Goal: Task Accomplishment & Management: Manage account settings

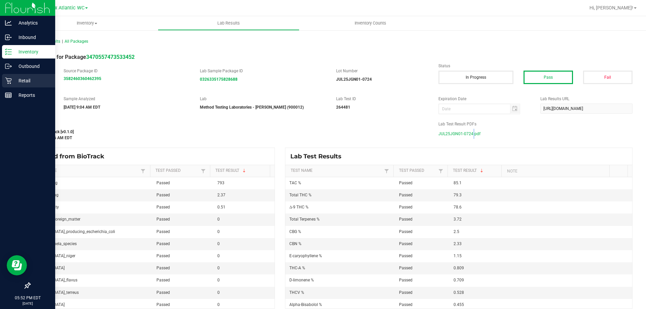
click at [16, 77] on p "Retail" at bounding box center [32, 81] width 40 height 8
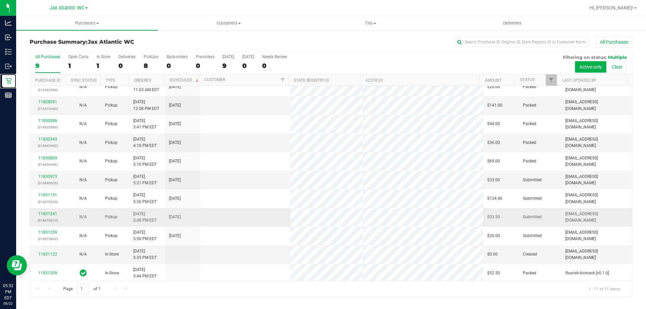
scroll to position [10, 0]
click at [229, 26] on span "Customers" at bounding box center [228, 23] width 141 height 6
click at [188, 41] on span "All customers" at bounding box center [182, 41] width 48 height 6
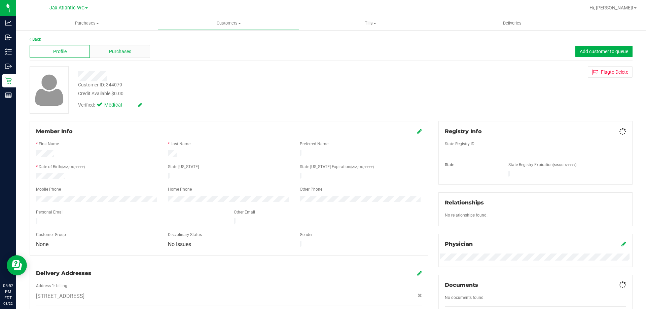
click at [124, 50] on span "Purchases" at bounding box center [120, 51] width 22 height 7
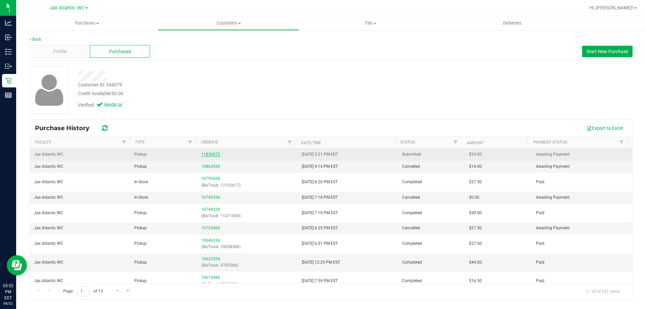
click at [207, 153] on link "11830973" at bounding box center [210, 154] width 19 height 5
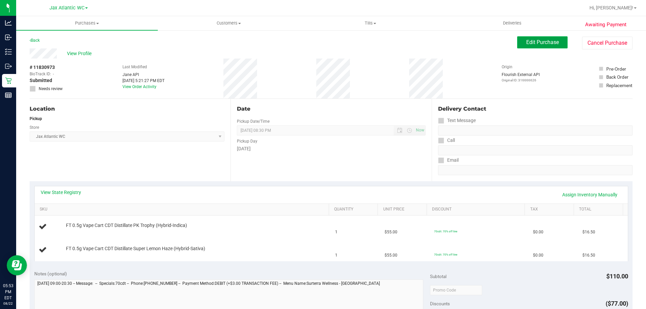
click at [536, 45] on span "Edit Purchase" at bounding box center [542, 42] width 33 height 6
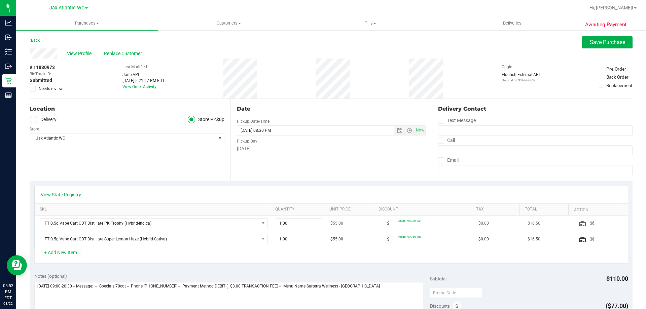
click at [590, 222] on icon "button" at bounding box center [592, 223] width 5 height 5
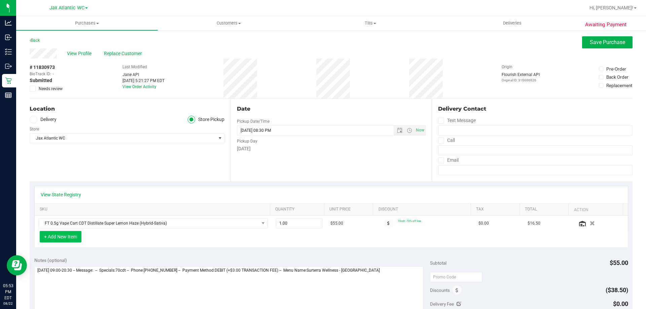
click at [66, 240] on button "+ Add New Item" at bounding box center [61, 236] width 42 height 11
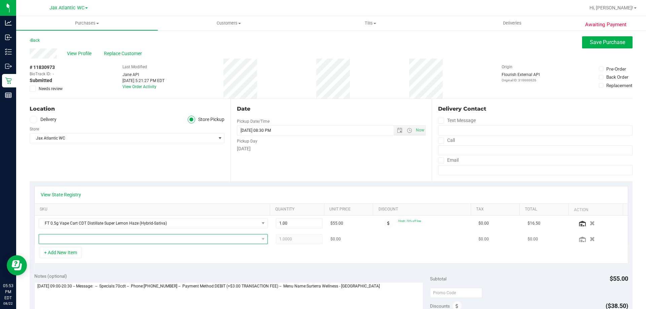
click at [81, 241] on span "NO DATA FOUND" at bounding box center [149, 239] width 220 height 9
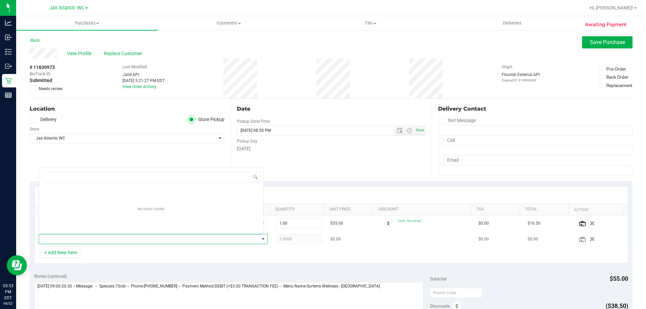
scroll to position [10, 223]
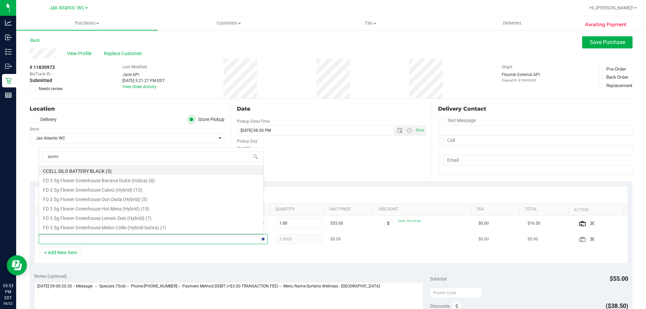
type input "atomic"
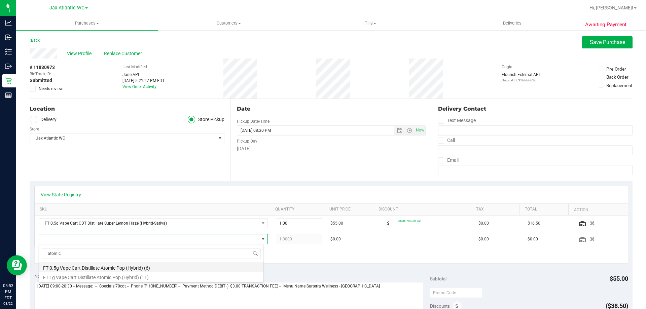
click at [103, 266] on li "FT 0.5g Vape Cart Distillate Atomic Pop (Hybrid) (6)" at bounding box center [151, 267] width 225 height 9
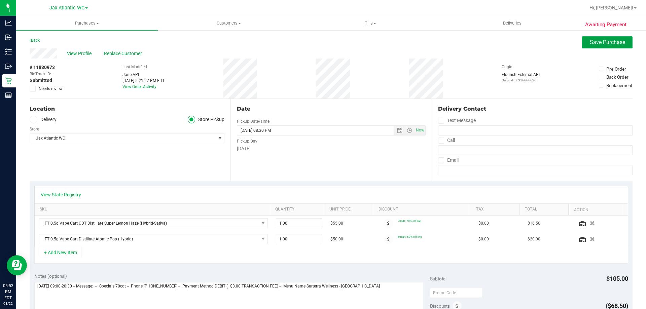
click at [590, 42] on span "Save Purchase" at bounding box center [607, 42] width 35 height 6
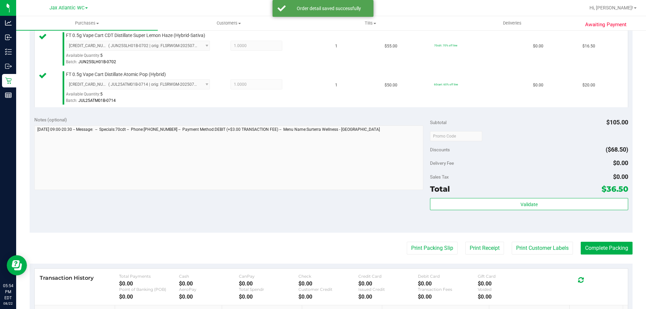
scroll to position [236, 0]
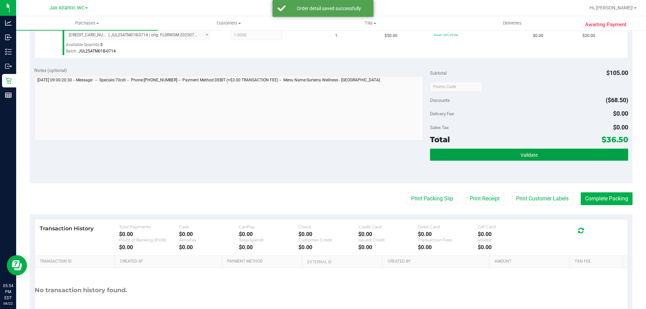
click at [521, 153] on span "Validate" at bounding box center [529, 154] width 17 height 5
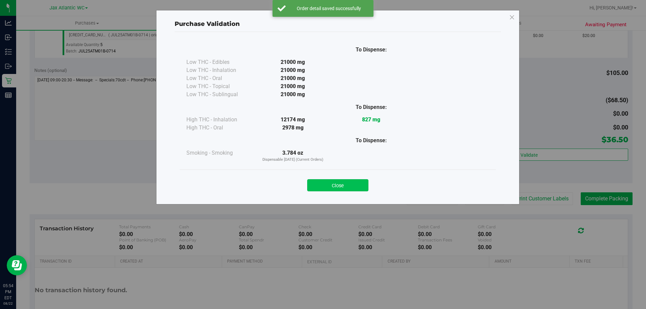
click at [354, 188] on button "Close" at bounding box center [337, 185] width 61 height 12
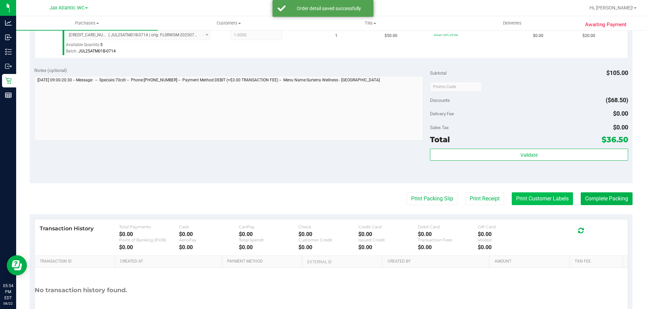
click at [547, 200] on button "Print Customer Labels" at bounding box center [542, 199] width 61 height 13
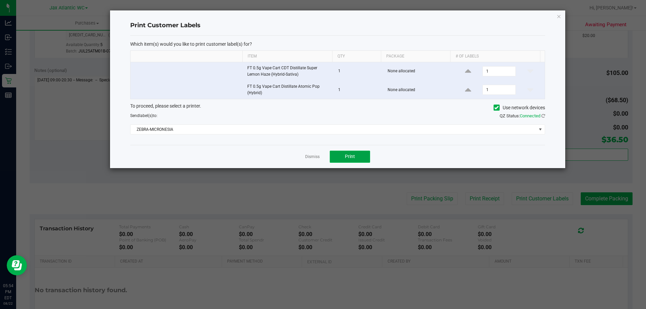
click at [353, 158] on span "Print" at bounding box center [350, 156] width 10 height 5
click at [315, 156] on link "Dismiss" at bounding box center [312, 157] width 14 height 6
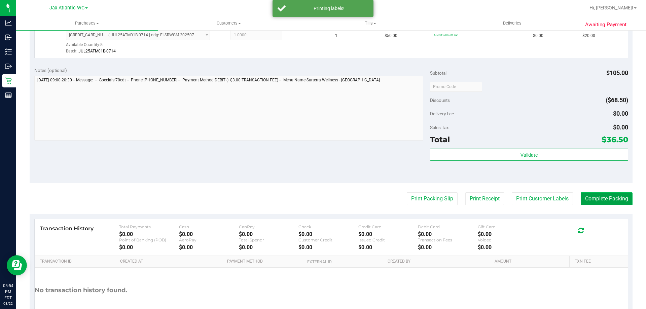
click at [593, 199] on button "Complete Packing" at bounding box center [607, 199] width 52 height 13
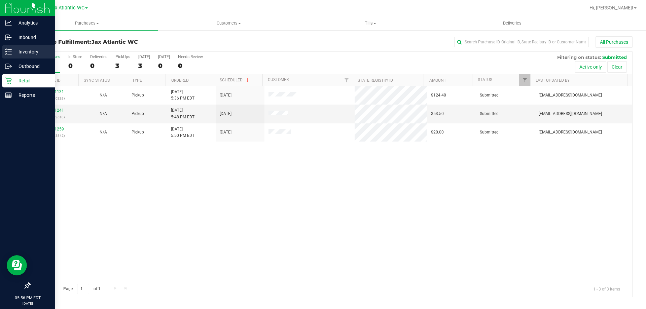
click at [33, 53] on p "Inventory" at bounding box center [32, 52] width 40 height 8
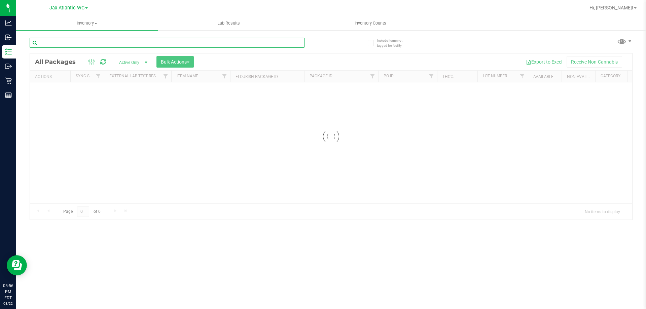
click at [53, 46] on div "Inventory All packages All inventory Waste log Create inventory Lab Results Inv…" at bounding box center [331, 162] width 630 height 293
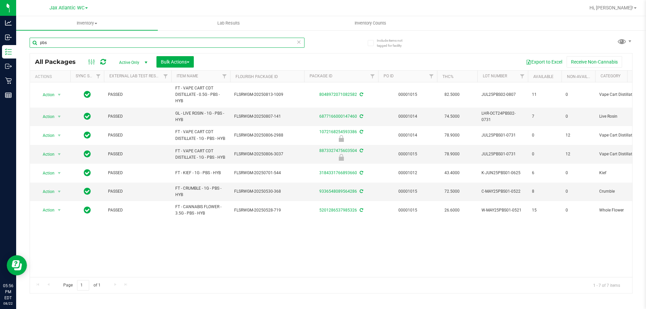
type input "pbs"
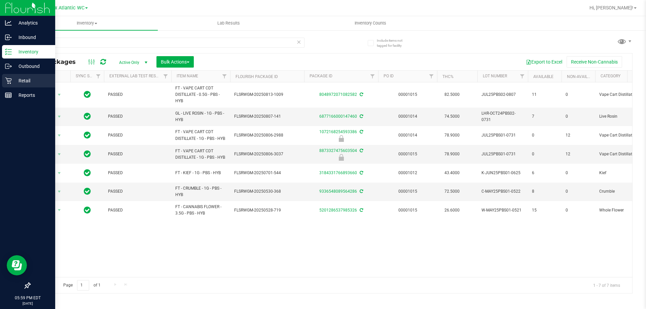
click at [9, 80] on icon at bounding box center [8, 80] width 7 height 7
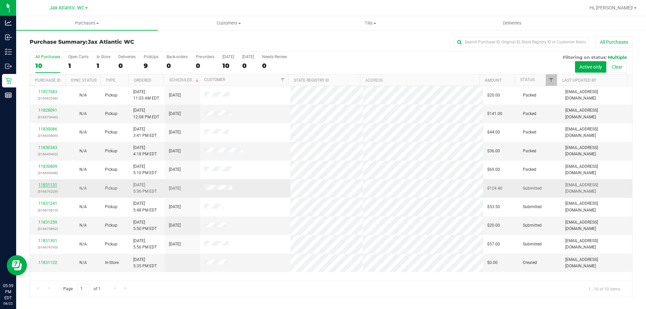
click at [54, 184] on link "11831131" at bounding box center [47, 185] width 19 height 5
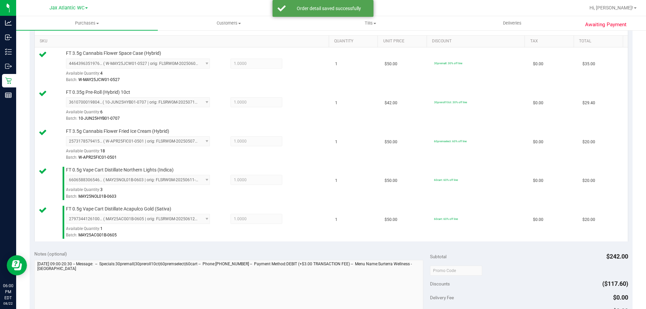
scroll to position [337, 0]
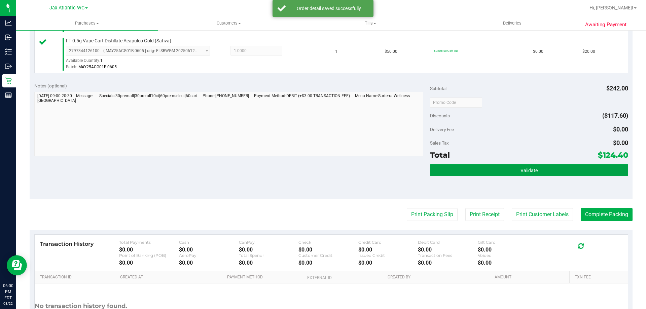
click at [489, 171] on button "Validate" at bounding box center [529, 170] width 198 height 12
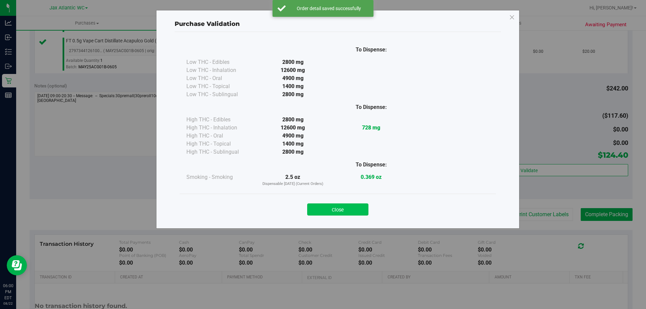
click at [350, 205] on button "Close" at bounding box center [337, 210] width 61 height 12
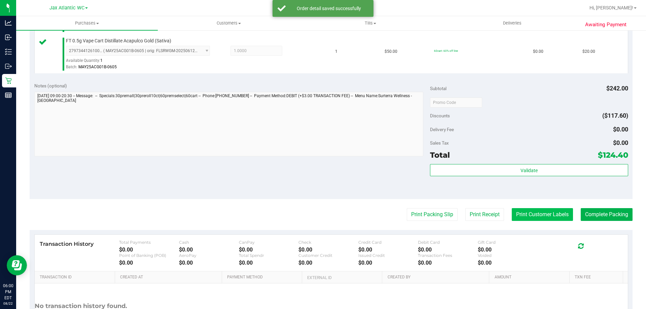
click at [530, 216] on button "Print Customer Labels" at bounding box center [542, 214] width 61 height 13
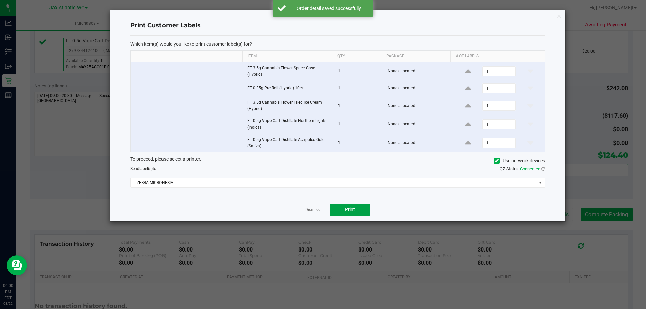
click at [342, 211] on button "Print" at bounding box center [350, 210] width 40 height 12
click at [313, 210] on link "Dismiss" at bounding box center [312, 210] width 14 height 6
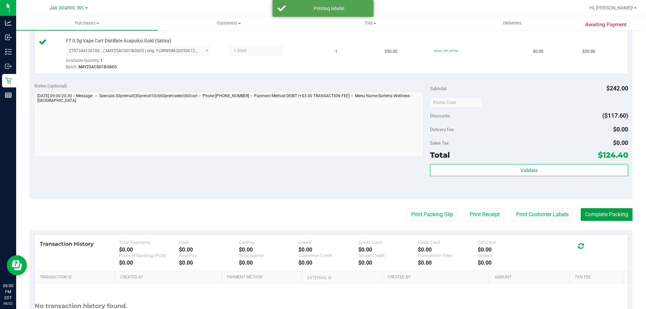
click at [604, 215] on button "Complete Packing" at bounding box center [607, 214] width 52 height 13
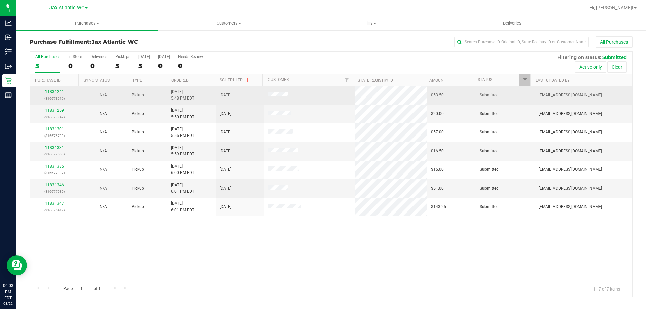
click at [54, 92] on link "11831241" at bounding box center [54, 92] width 19 height 5
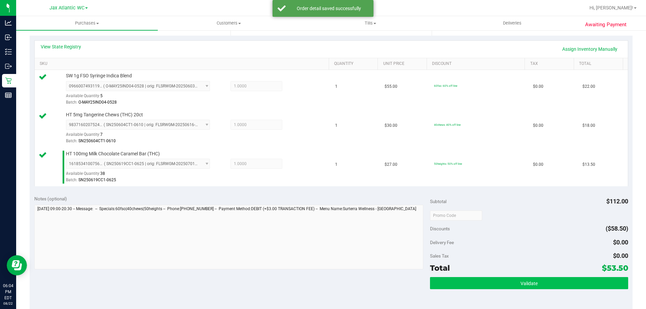
scroll to position [215, 0]
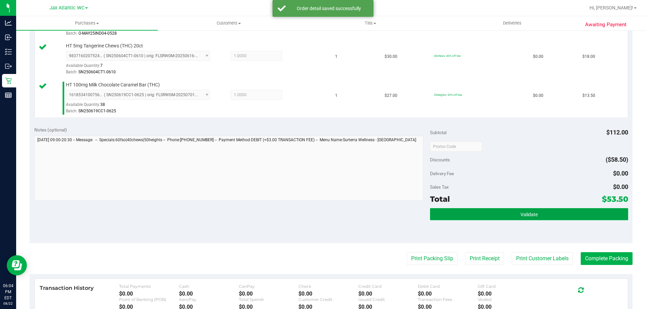
click at [521, 213] on span "Validate" at bounding box center [529, 214] width 17 height 5
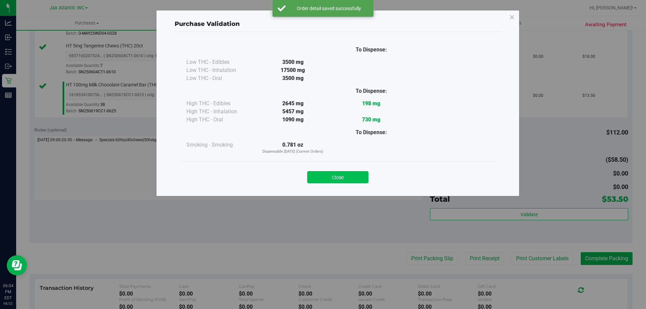
click at [342, 177] on button "Close" at bounding box center [337, 177] width 61 height 12
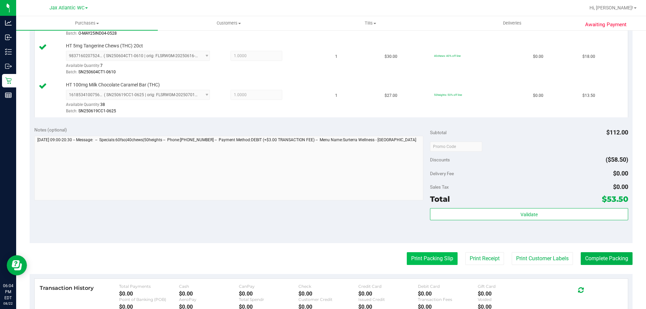
click at [443, 253] on button "Print Packing Slip" at bounding box center [432, 258] width 51 height 13
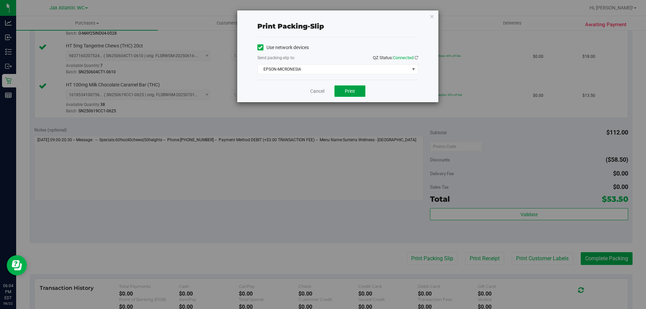
click at [356, 92] on button "Print" at bounding box center [350, 90] width 31 height 11
click at [320, 92] on link "Cancel" at bounding box center [317, 91] width 14 height 7
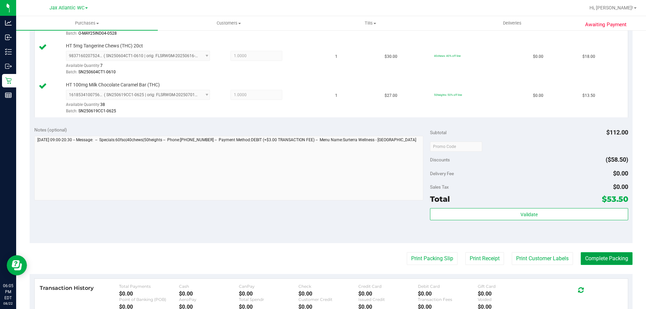
click at [606, 258] on button "Complete Packing" at bounding box center [607, 258] width 52 height 13
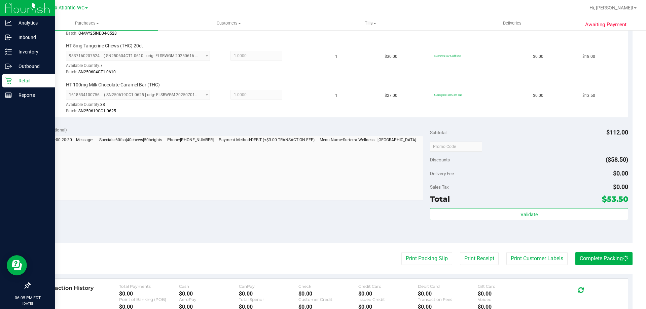
click at [12, 78] on p "Retail" at bounding box center [32, 81] width 40 height 8
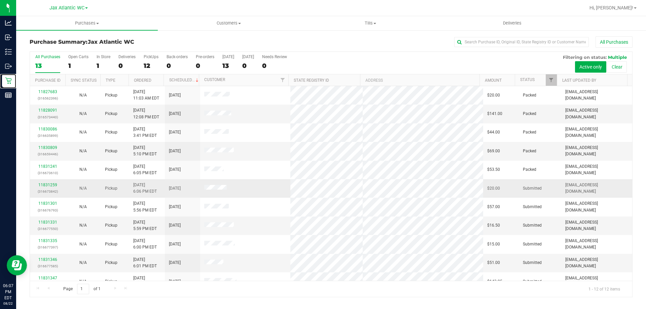
scroll to position [29, 0]
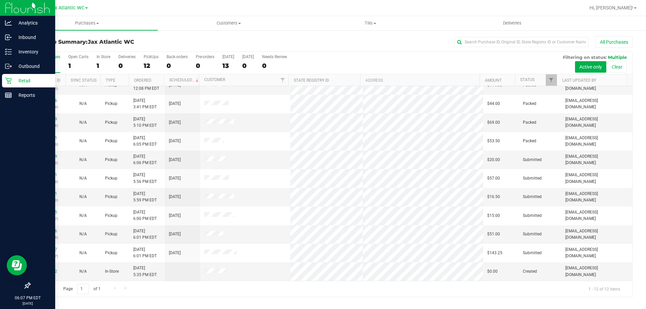
click at [10, 82] on icon at bounding box center [8, 80] width 7 height 7
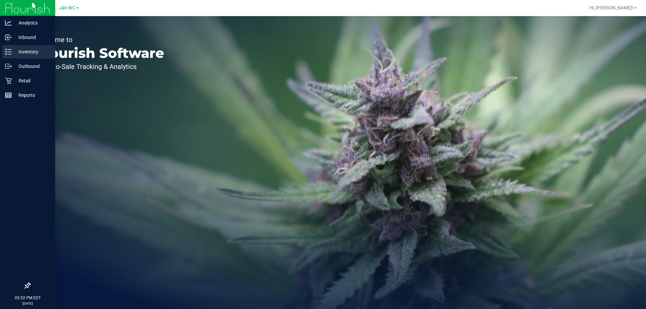
click at [22, 50] on p "Inventory" at bounding box center [32, 52] width 40 height 8
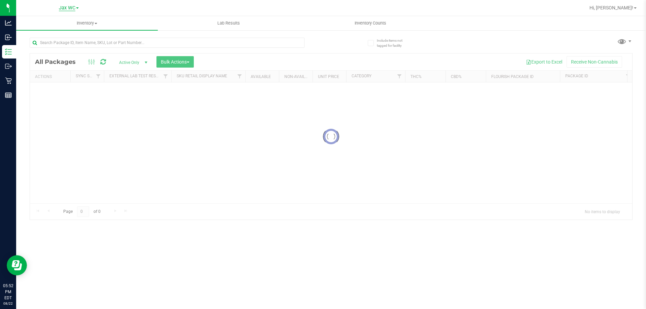
click at [65, 8] on span "Jax WC" at bounding box center [67, 8] width 16 height 6
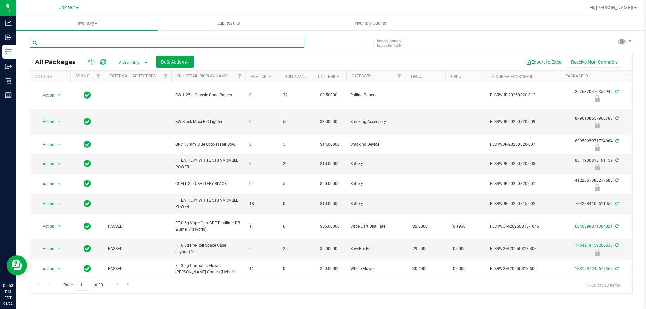
click at [73, 43] on input "text" at bounding box center [167, 43] width 275 height 10
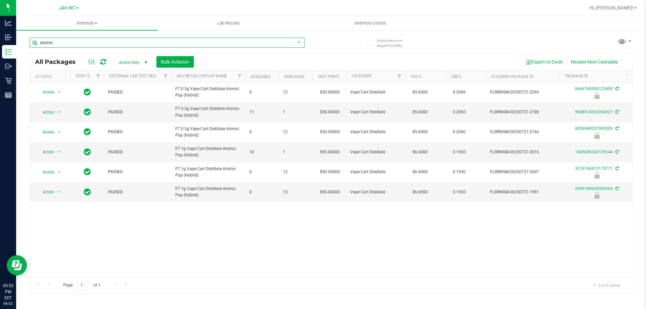
type input "atomic"
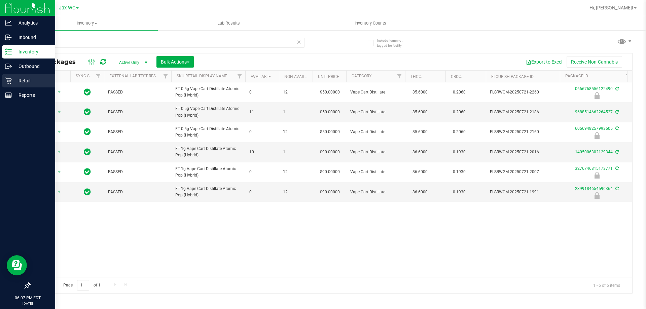
click at [23, 85] on div "Retail" at bounding box center [28, 80] width 53 height 13
